Goal: Task Accomplishment & Management: Complete application form

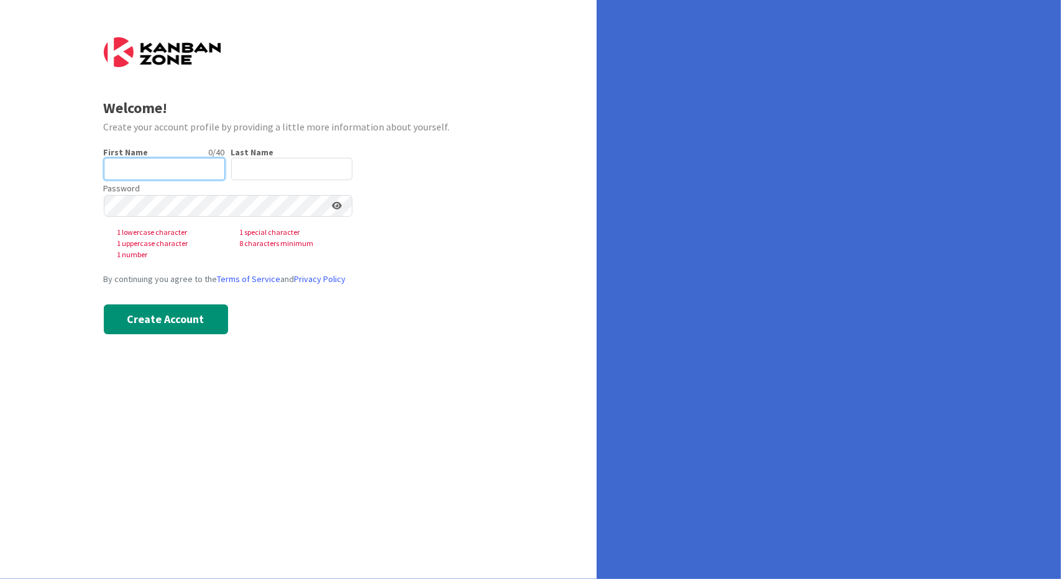
click at [174, 166] on input "text" at bounding box center [164, 169] width 121 height 22
type input "[PERSON_NAME]"
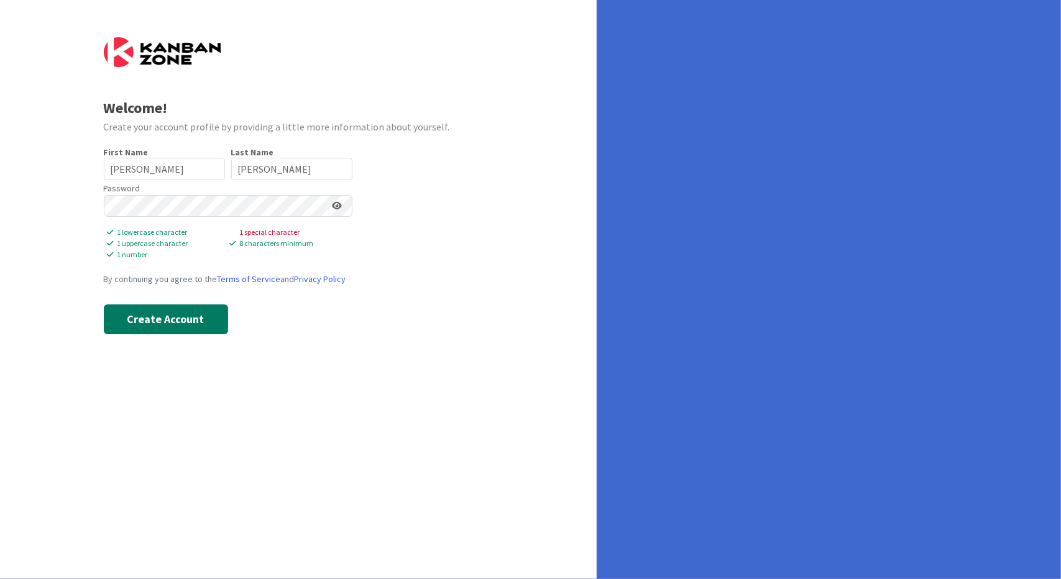
click at [169, 324] on button "Create Account" at bounding box center [166, 320] width 124 height 30
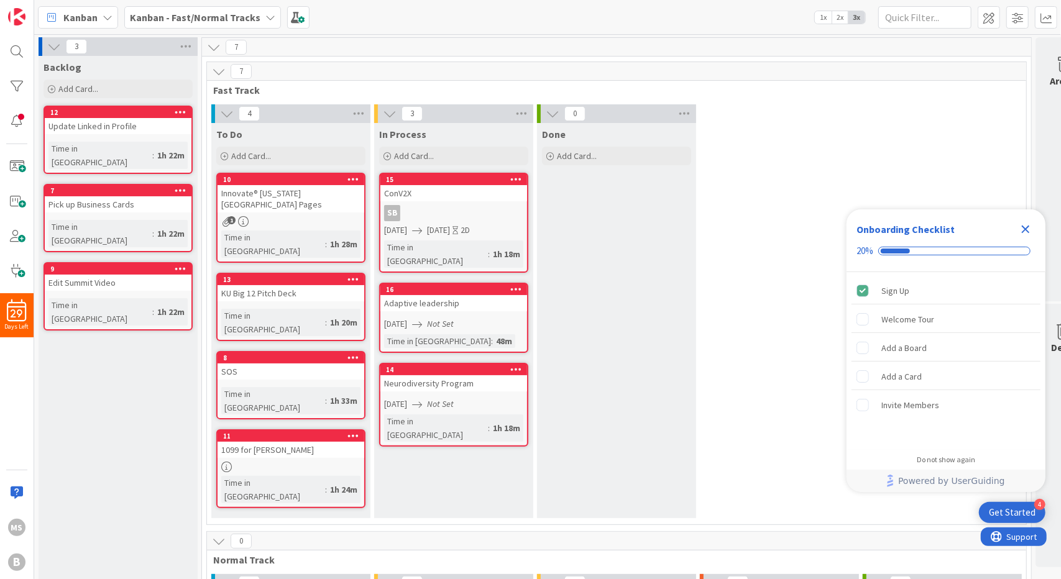
click at [126, 134] on link "12 Update Linked in Profile Time in Column : 1h 22m" at bounding box center [118, 140] width 149 height 68
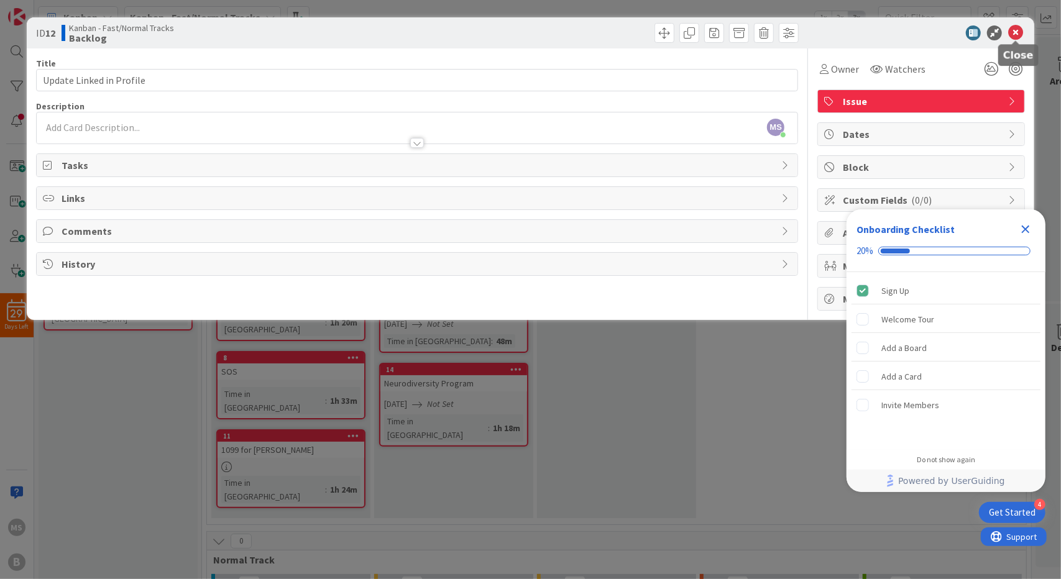
click at [1017, 33] on icon at bounding box center [1015, 32] width 15 height 15
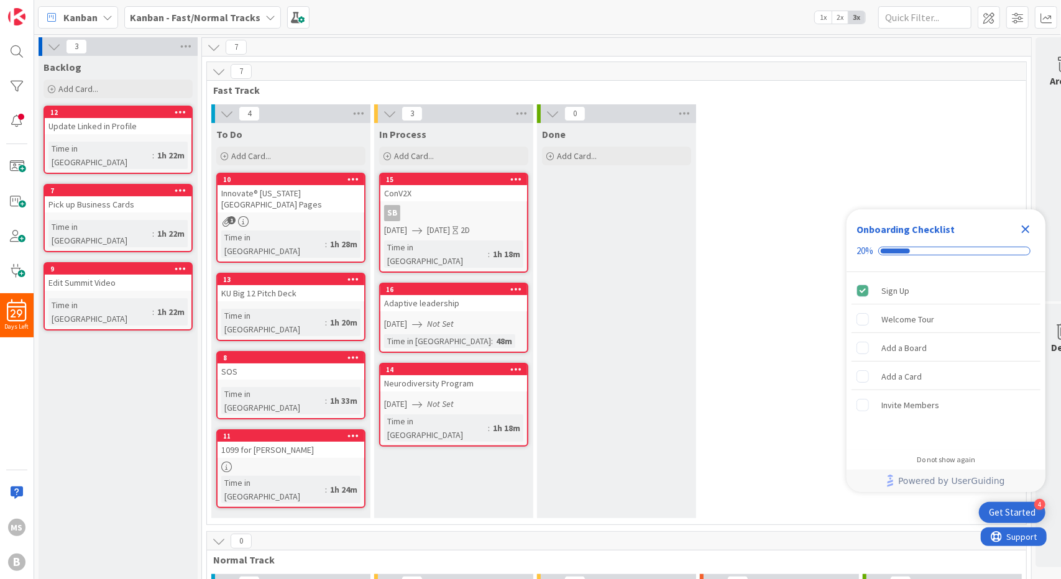
click at [111, 13] on icon at bounding box center [108, 17] width 10 height 10
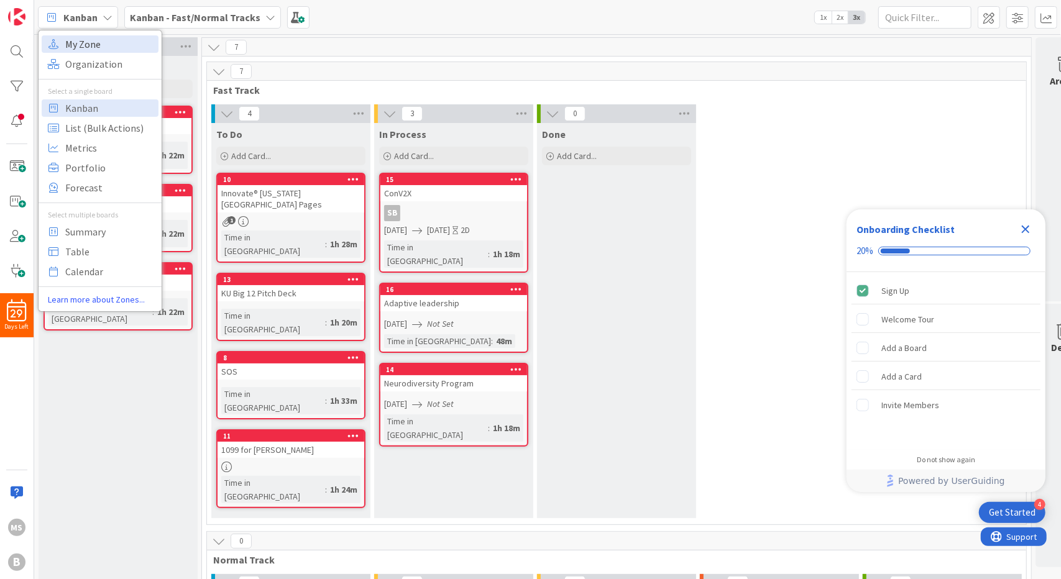
click at [99, 45] on span "My Zone" at bounding box center [109, 44] width 89 height 19
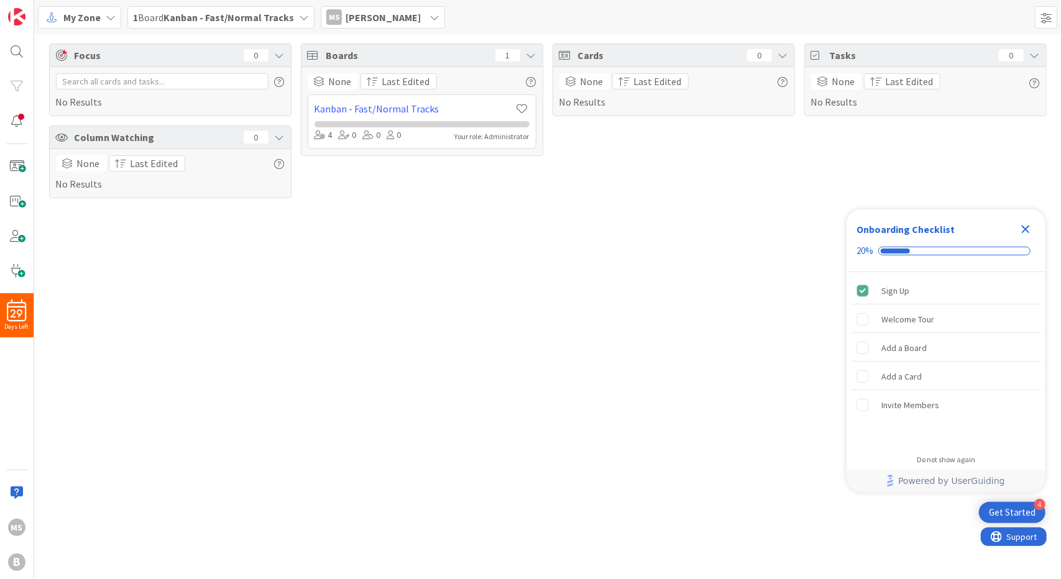
click at [104, 19] on div "My Zone" at bounding box center [79, 17] width 83 height 22
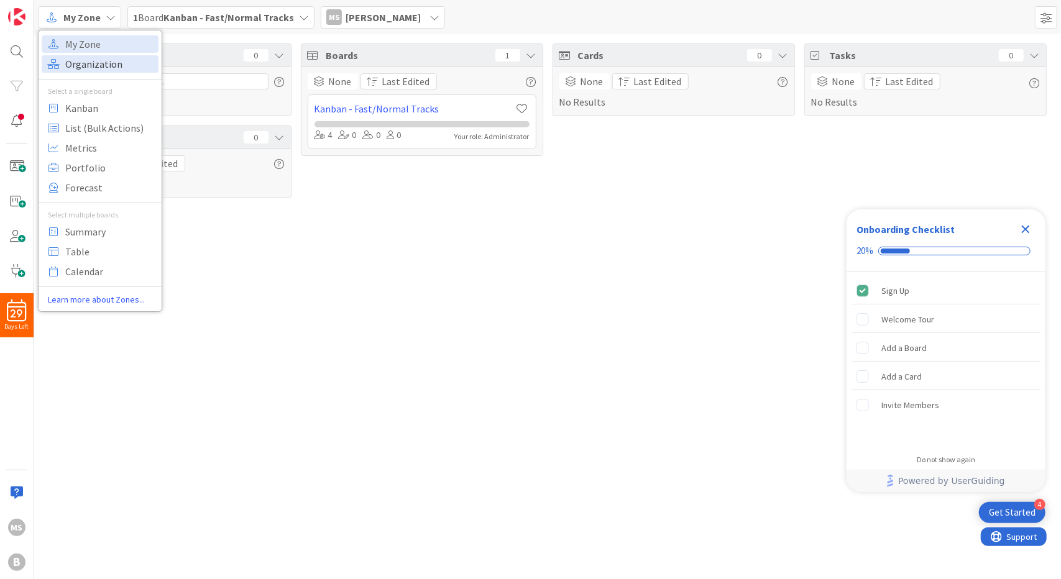
click at [78, 62] on span "Organization" at bounding box center [109, 64] width 89 height 19
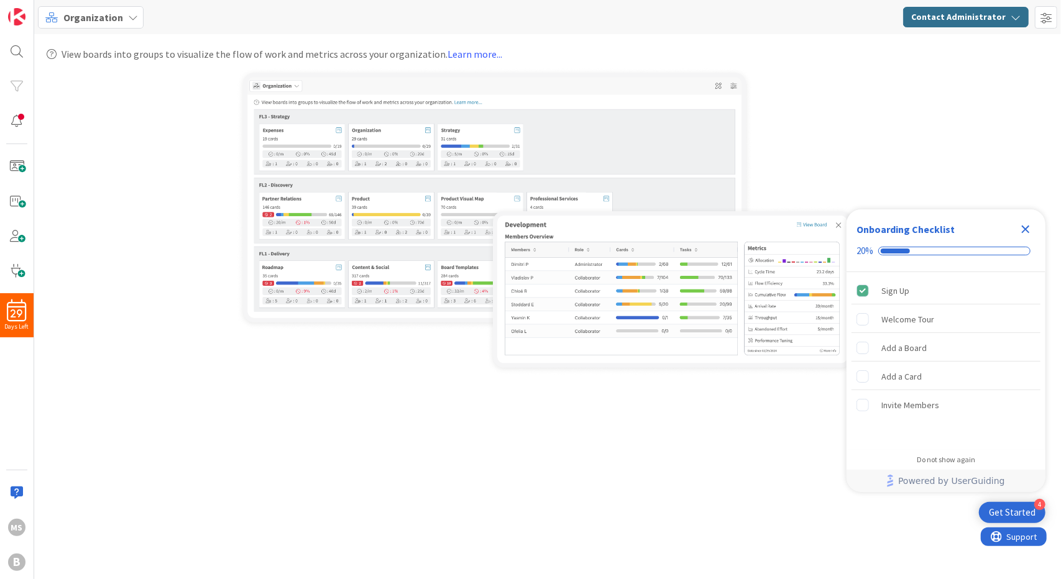
click at [1012, 19] on icon "button" at bounding box center [1015, 17] width 10 height 10
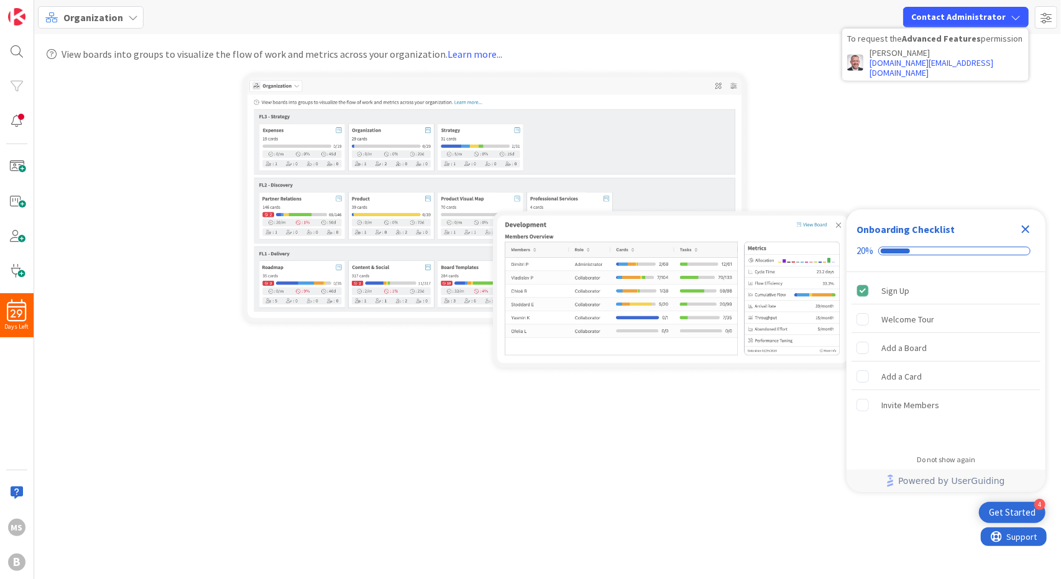
click at [966, 90] on div at bounding box center [548, 222] width 1002 height 308
click at [910, 318] on div "Welcome Tour" at bounding box center [907, 319] width 53 height 15
